Goal: Task Accomplishment & Management: Use online tool/utility

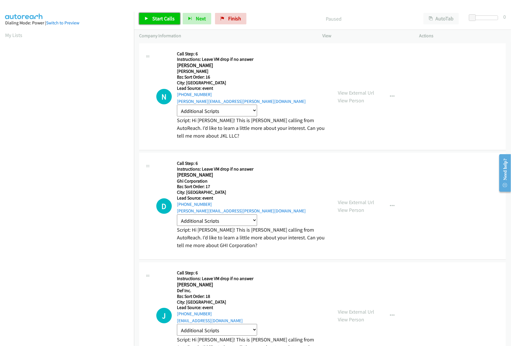
click at [149, 19] on link "Start Calls" at bounding box center [159, 18] width 41 height 11
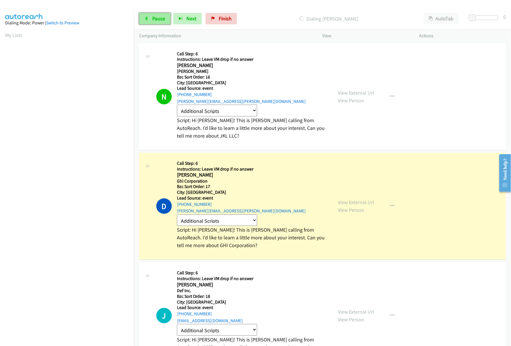
click at [155, 21] on span "Pause" at bounding box center [158, 18] width 13 height 7
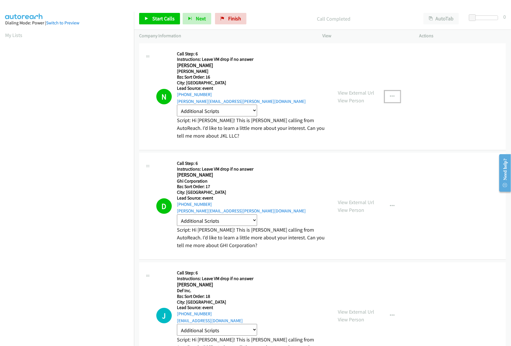
click at [394, 94] on icon "button" at bounding box center [392, 96] width 5 height 5
click at [367, 119] on link "Schedule/Manage Callback" at bounding box center [362, 122] width 76 height 11
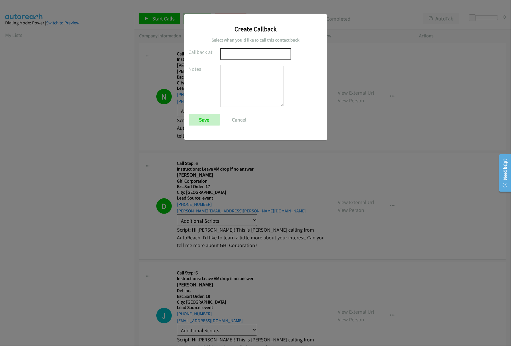
click at [253, 97] on textarea at bounding box center [251, 86] width 63 height 42
type textarea "driving to work"
click at [252, 58] on input "text" at bounding box center [255, 54] width 71 height 12
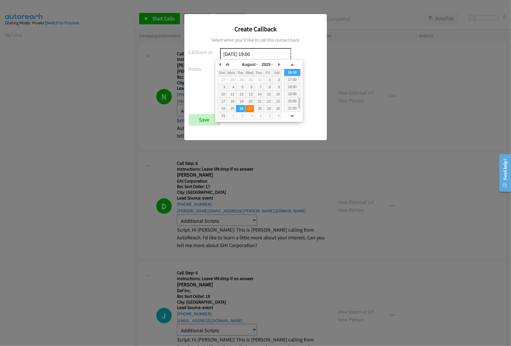
click at [250, 111] on div "27" at bounding box center [249, 108] width 9 height 5
click at [296, 81] on div "17:00" at bounding box center [292, 79] width 16 height 7
type input "[DATE] 17:00"
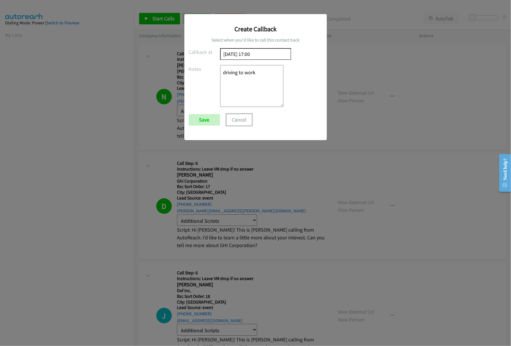
click at [229, 121] on button "Cancel" at bounding box center [238, 119] width 25 height 11
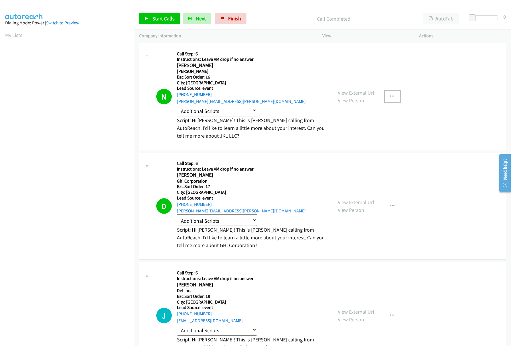
click at [390, 94] on icon "button" at bounding box center [392, 96] width 5 height 5
click at [318, 77] on div at bounding box center [255, 173] width 511 height 346
click at [214, 69] on h5 "[PERSON_NAME]" at bounding box center [252, 71] width 151 height 6
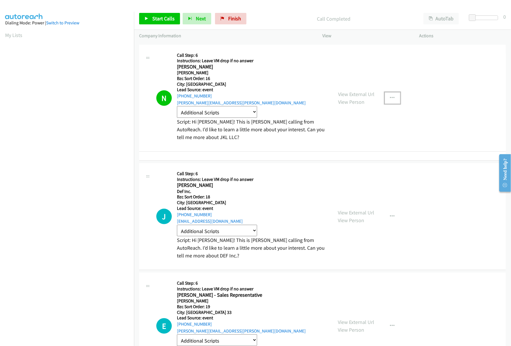
drag, startPoint x: 178, startPoint y: 65, endPoint x: 211, endPoint y: 66, distance: 32.4
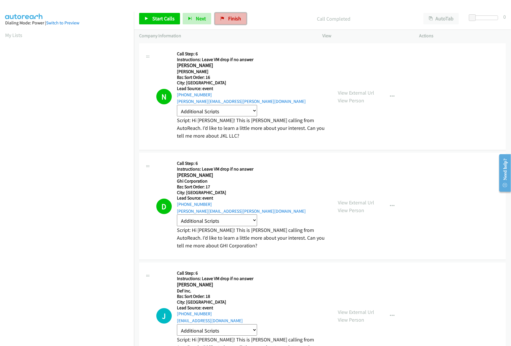
click at [222, 21] on link "Finish" at bounding box center [230, 18] width 31 height 11
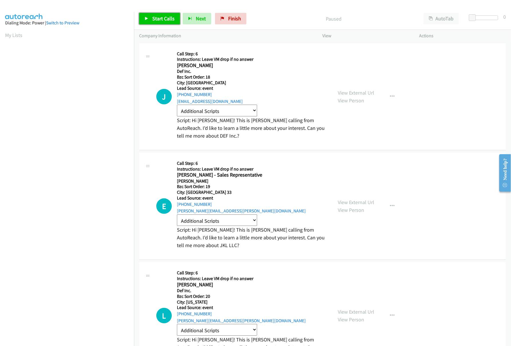
click at [163, 22] on link "Start Calls" at bounding box center [159, 18] width 41 height 11
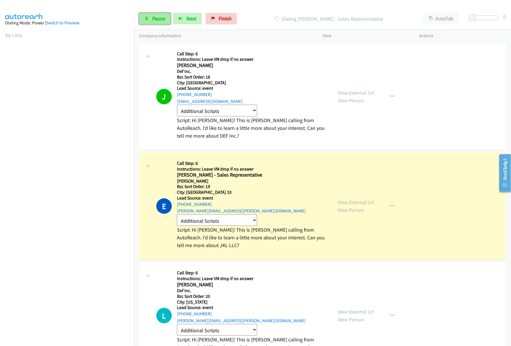
click at [162, 21] on span "Pause" at bounding box center [158, 18] width 13 height 7
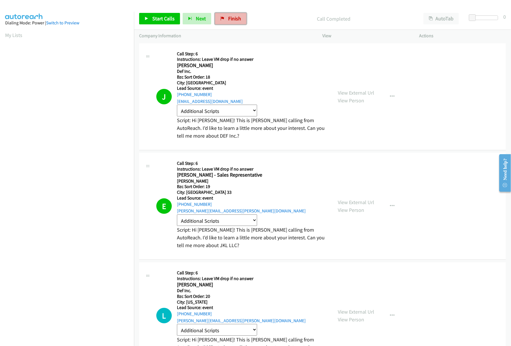
click at [232, 18] on span "Finish" at bounding box center [234, 18] width 13 height 7
